Goal: Find specific page/section: Find specific page/section

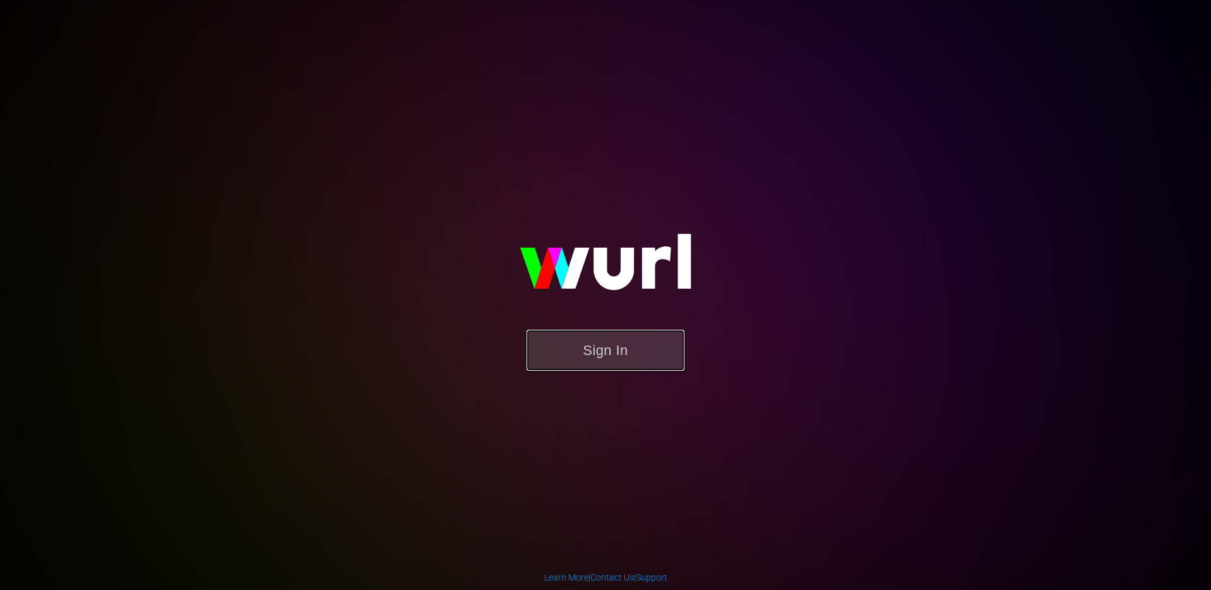
click at [563, 346] on button "Sign In" at bounding box center [606, 350] width 158 height 41
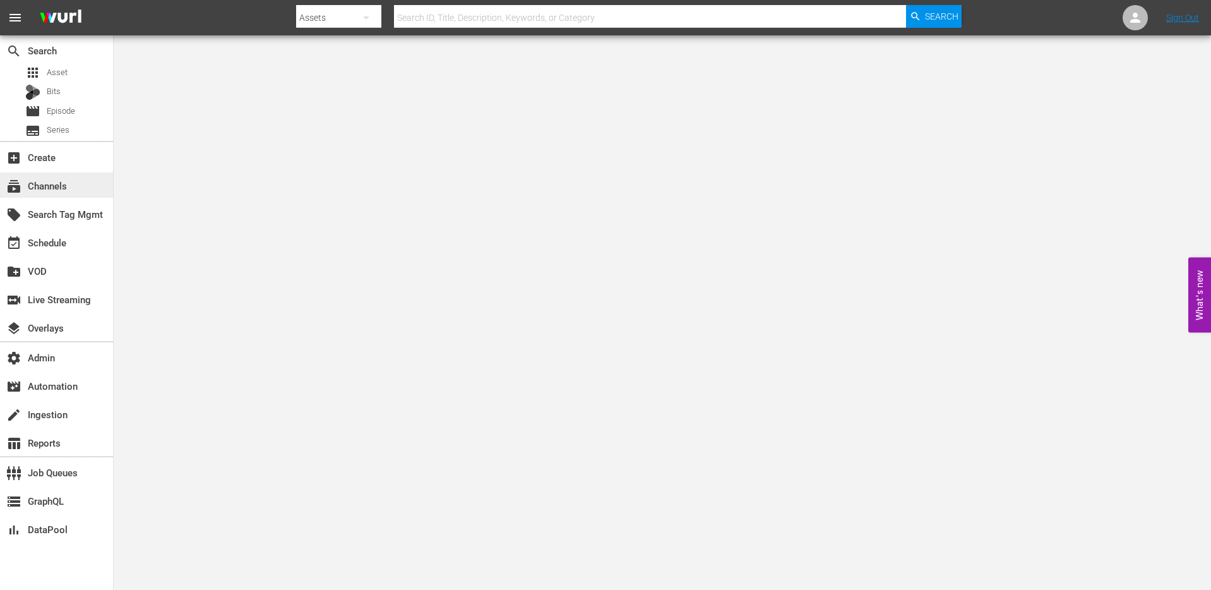
click at [50, 186] on div "subscriptions Channels" at bounding box center [35, 183] width 71 height 11
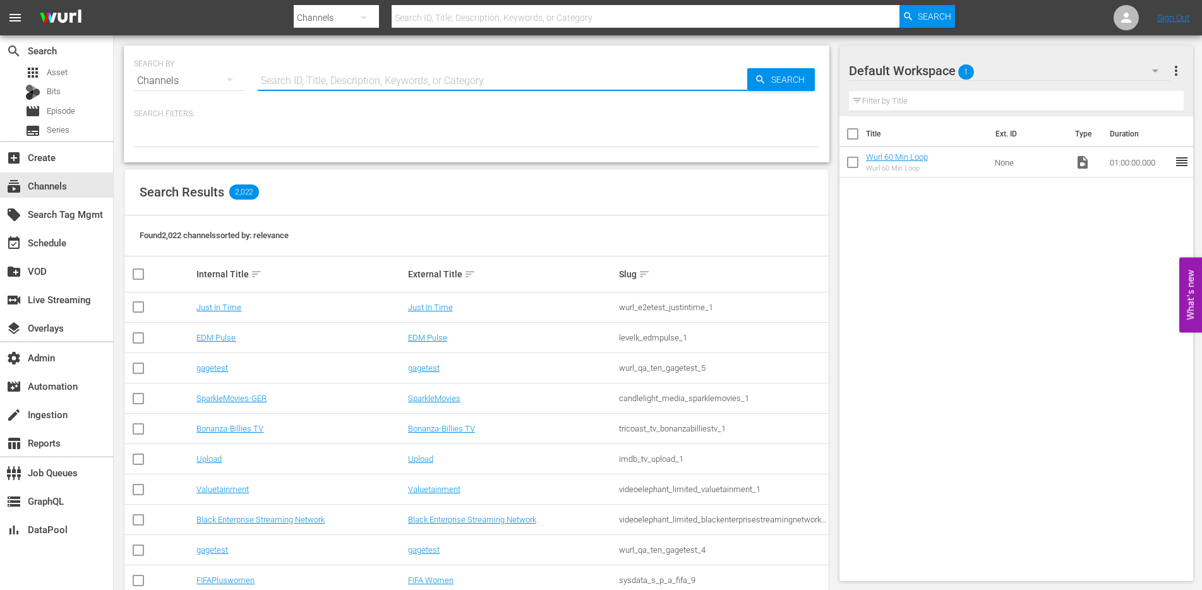
click at [417, 84] on input "text" at bounding box center [502, 81] width 489 height 30
type input "chedd"
